Goal: Navigation & Orientation: Find specific page/section

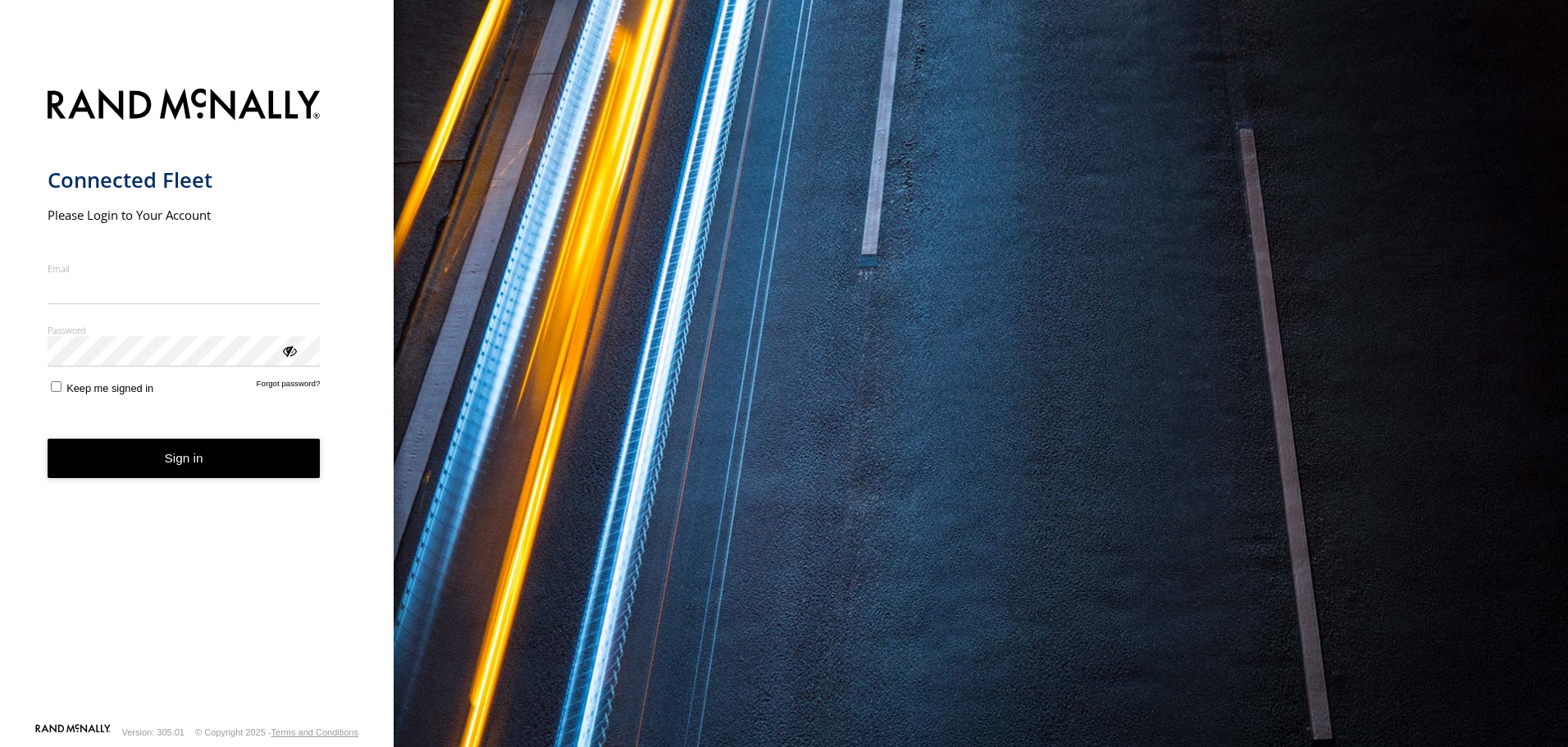
type input "**********"
click at [187, 474] on button "Sign in" at bounding box center [183, 459] width 273 height 41
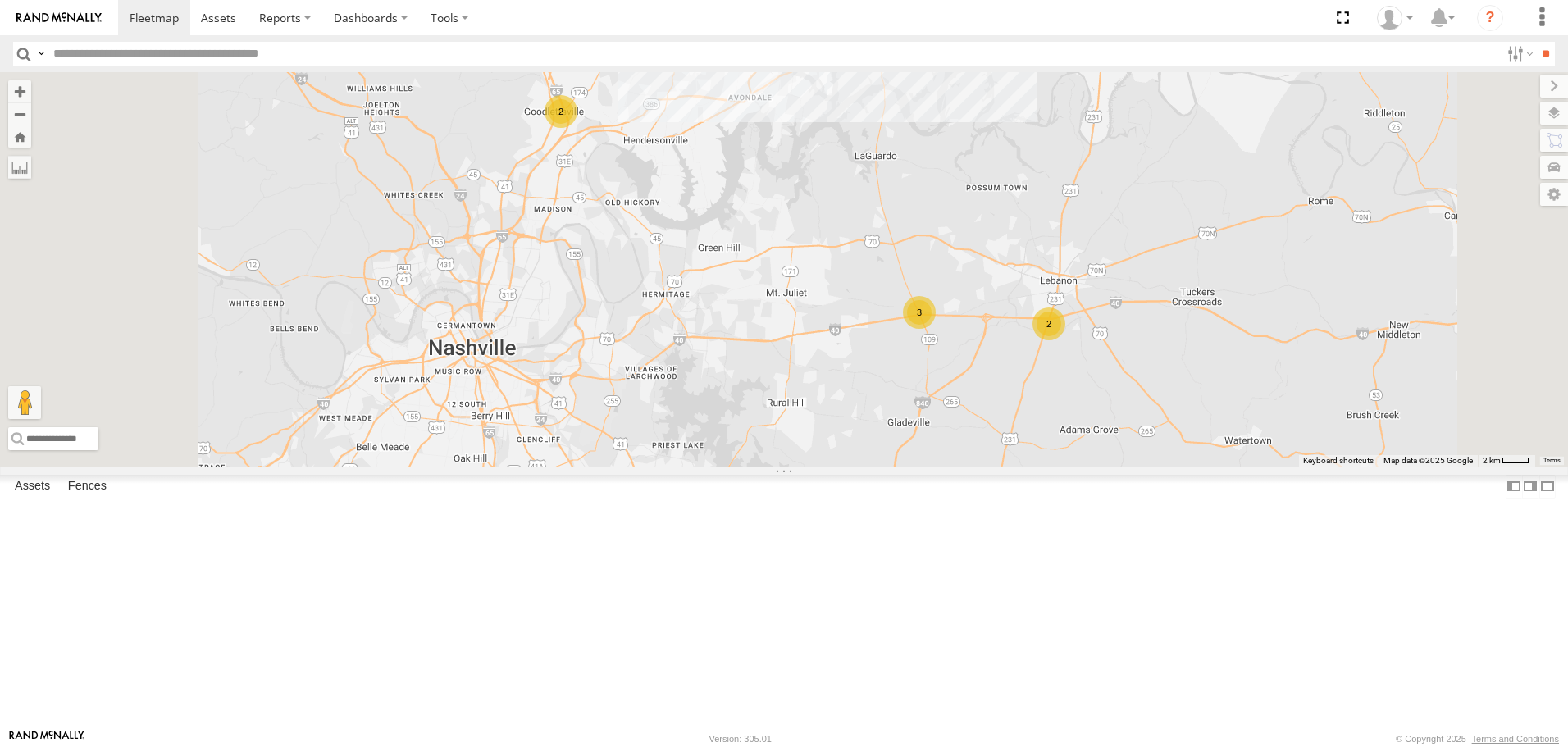
drag, startPoint x: 969, startPoint y: 206, endPoint x: 1055, endPoint y: 385, distance: 198.6
click at [1050, 372] on div "BIH 276 BIH 123 [GEOGRAPHIC_DATA] 259 [GEOGRAPHIC_DATA] 279 BIH 159 [GEOGRAPHIC…" at bounding box center [784, 269] width 1568 height 394
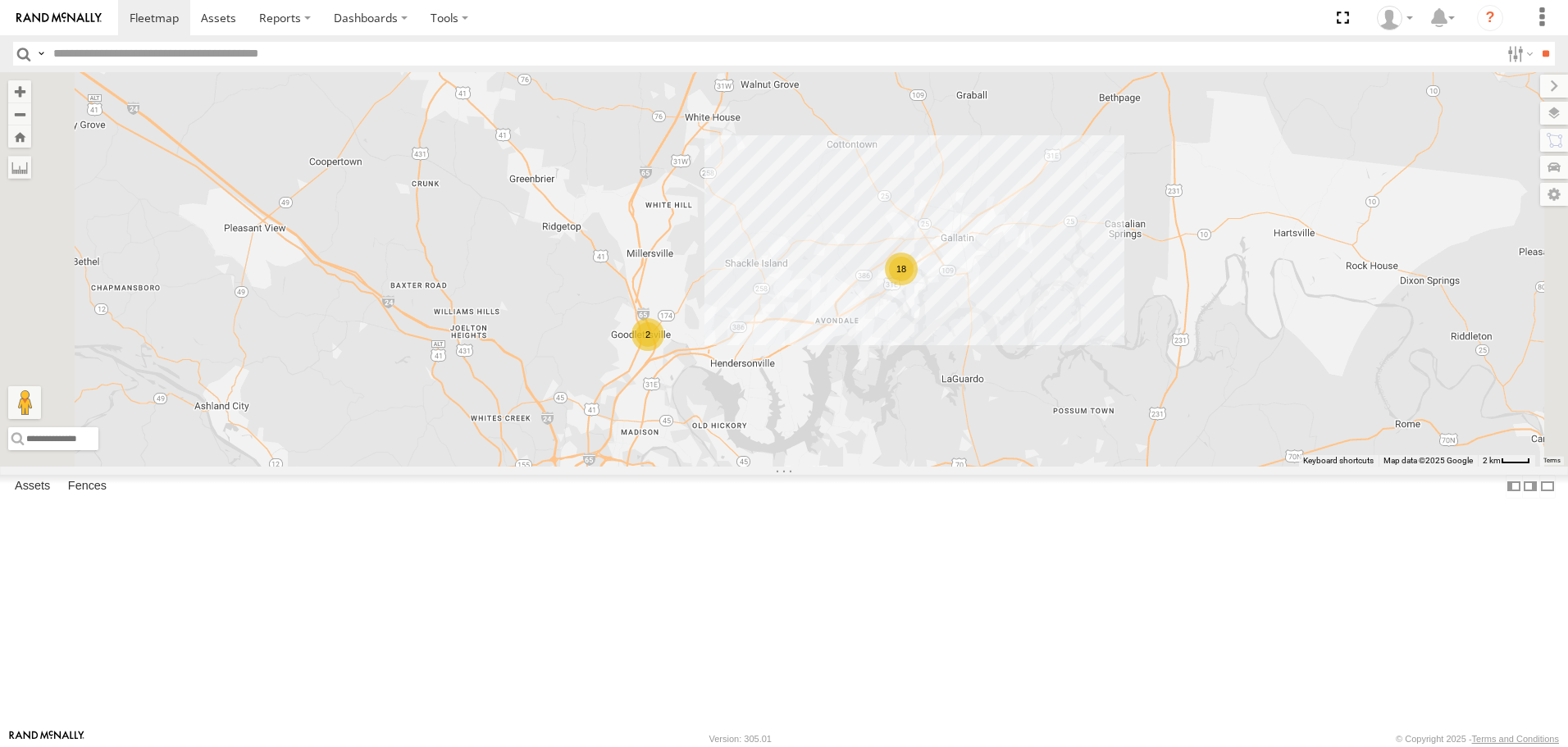
drag, startPoint x: 980, startPoint y: 224, endPoint x: 1008, endPoint y: 364, distance: 142.8
click at [1018, 358] on div "BIH 276 BIH 123 [GEOGRAPHIC_DATA] 259 [GEOGRAPHIC_DATA] 279 BIH 159 [GEOGRAPHIC…" at bounding box center [784, 269] width 1568 height 394
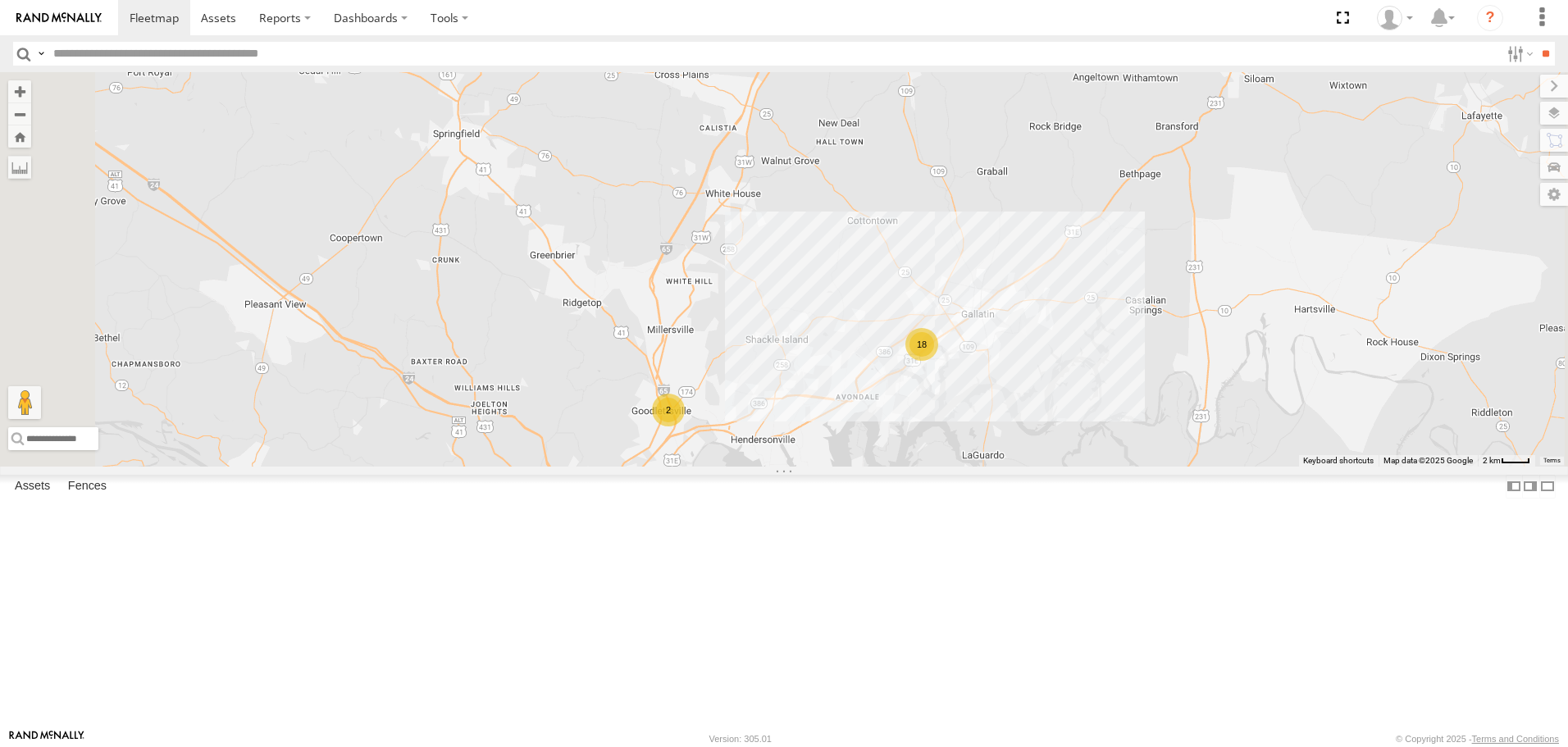
drag, startPoint x: 1056, startPoint y: 196, endPoint x: 1047, endPoint y: 278, distance: 82.5
click at [1047, 277] on div "BIH 276 BIH 123 [GEOGRAPHIC_DATA] 259 [GEOGRAPHIC_DATA] 279 BIH 159 [GEOGRAPHIC…" at bounding box center [784, 269] width 1568 height 394
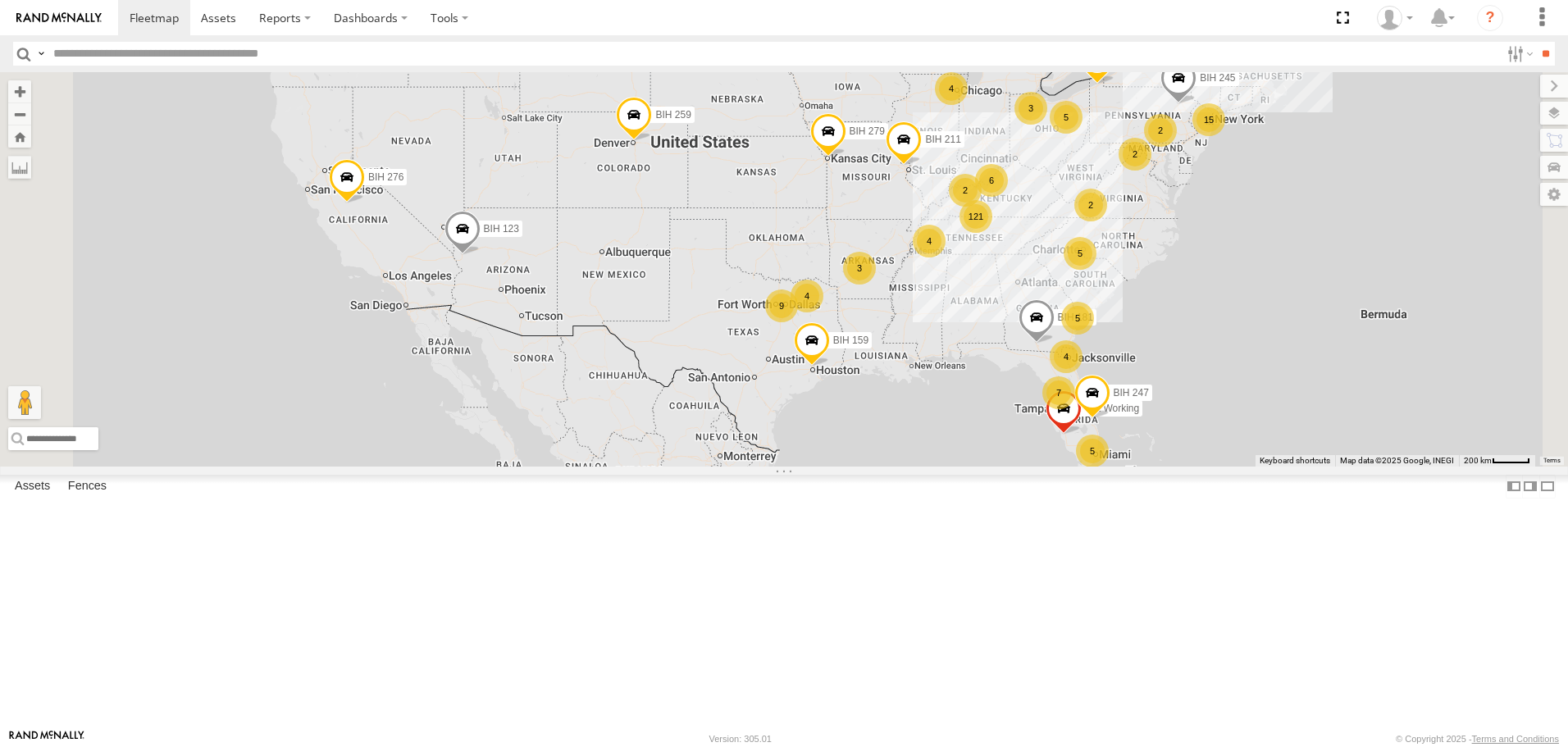
click at [0, 0] on span "Asset" at bounding box center [0, 0] width 0 height 0
drag, startPoint x: 1539, startPoint y: 51, endPoint x: 1527, endPoint y: 60, distance: 15.0
click at [1536, 57] on input "**" at bounding box center [1545, 54] width 19 height 24
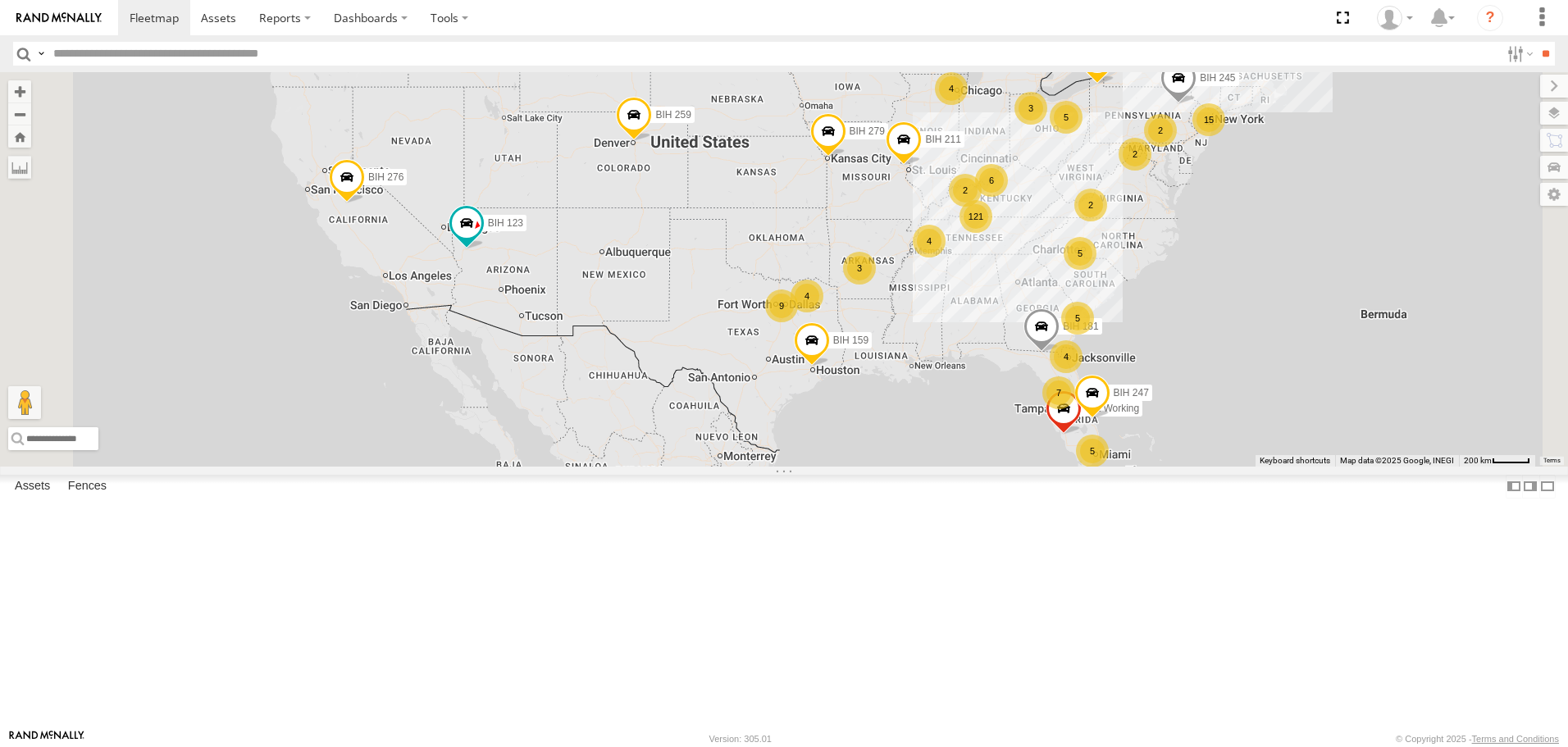
click at [0, 0] on span at bounding box center [0, 0] width 0 height 0
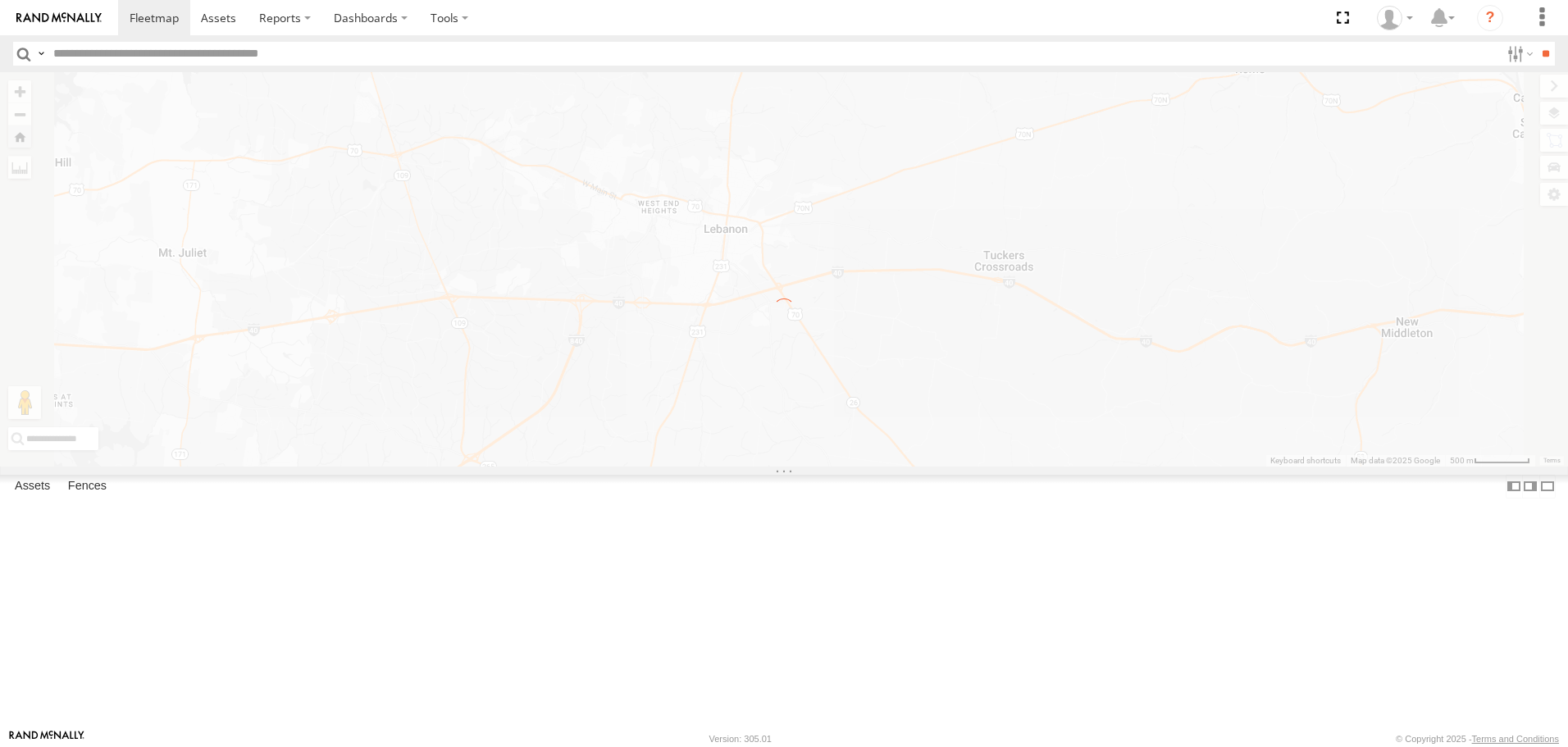
scroll to position [0, 0]
